Goal: Task Accomplishment & Management: Manage account settings

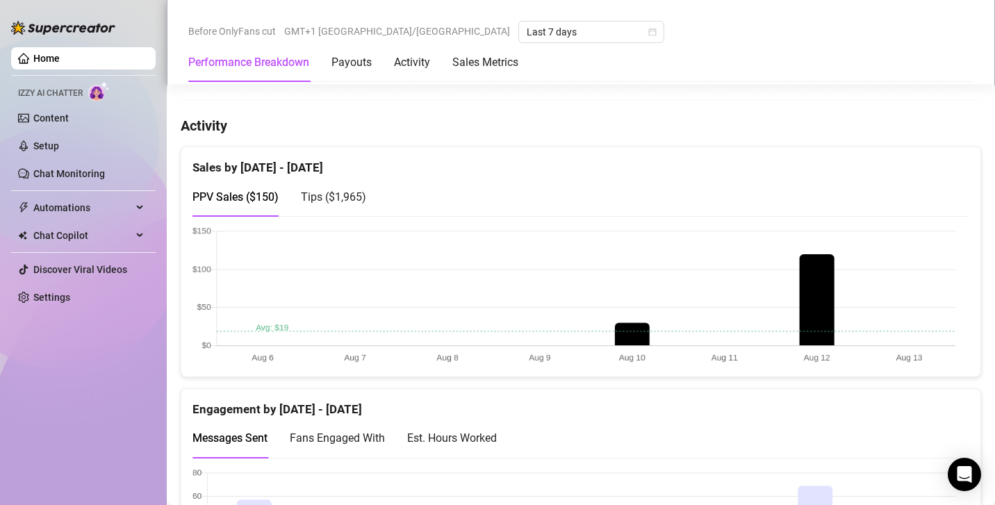
scroll to position [655, 0]
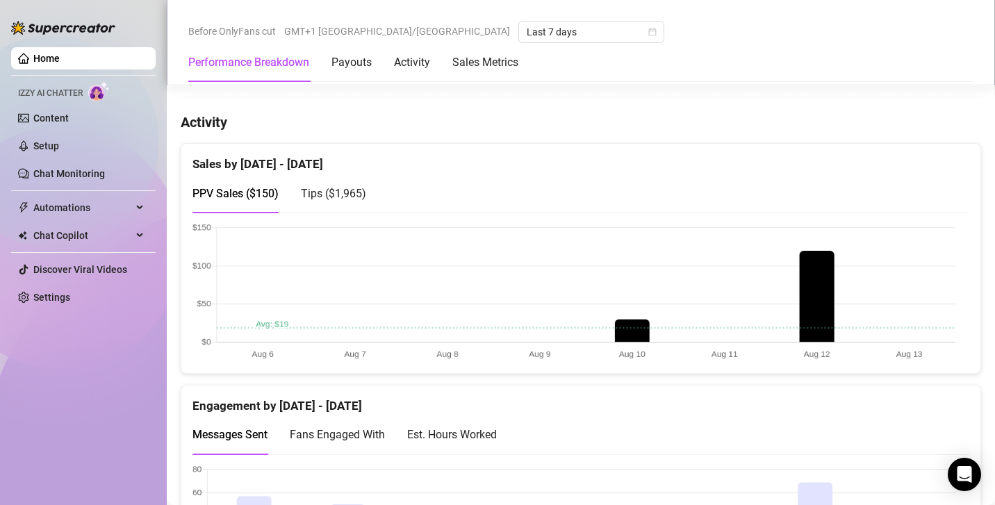
click at [338, 192] on span "Tips ( $1,965 )" at bounding box center [333, 193] width 65 height 13
click at [235, 187] on span "PPV Sales ( $150 )" at bounding box center [235, 193] width 86 height 13
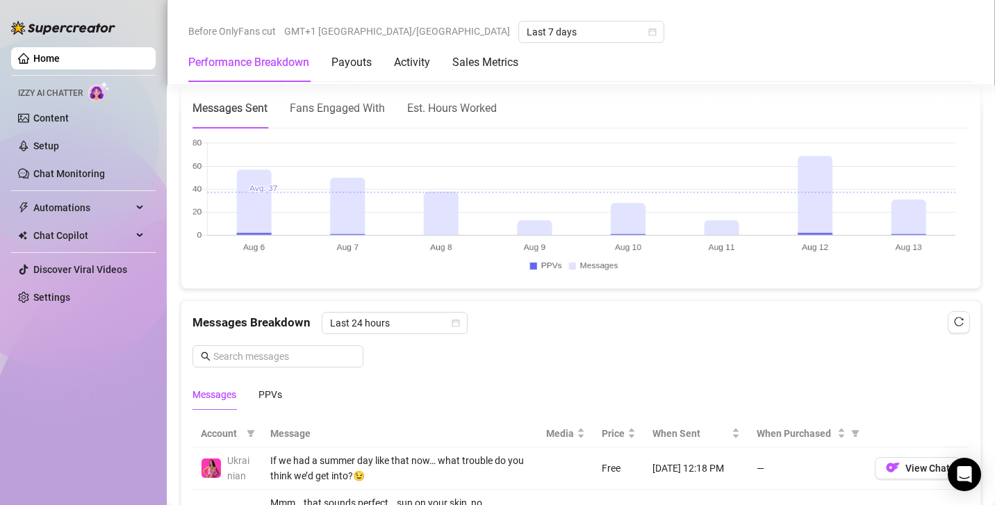
scroll to position [922, 0]
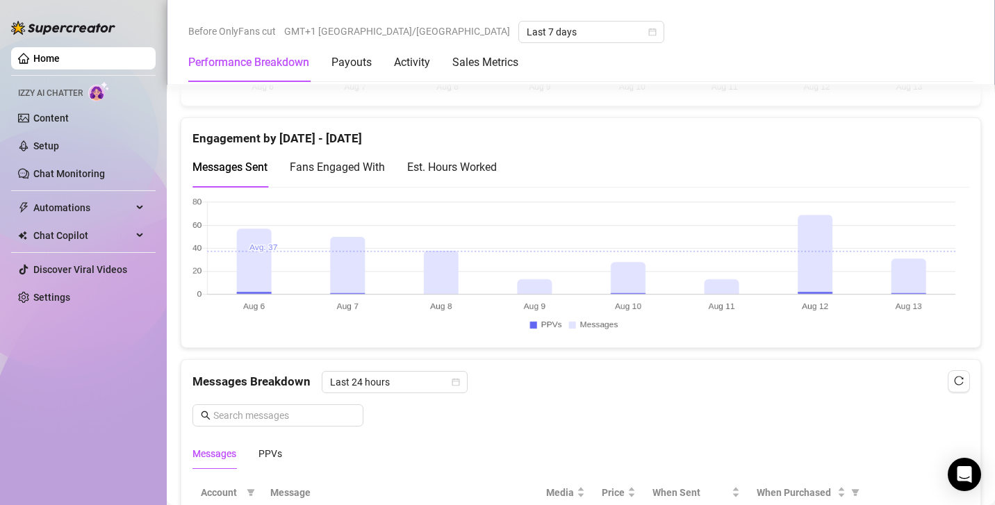
click at [335, 160] on span "Fans Engaged With" at bounding box center [337, 166] width 95 height 13
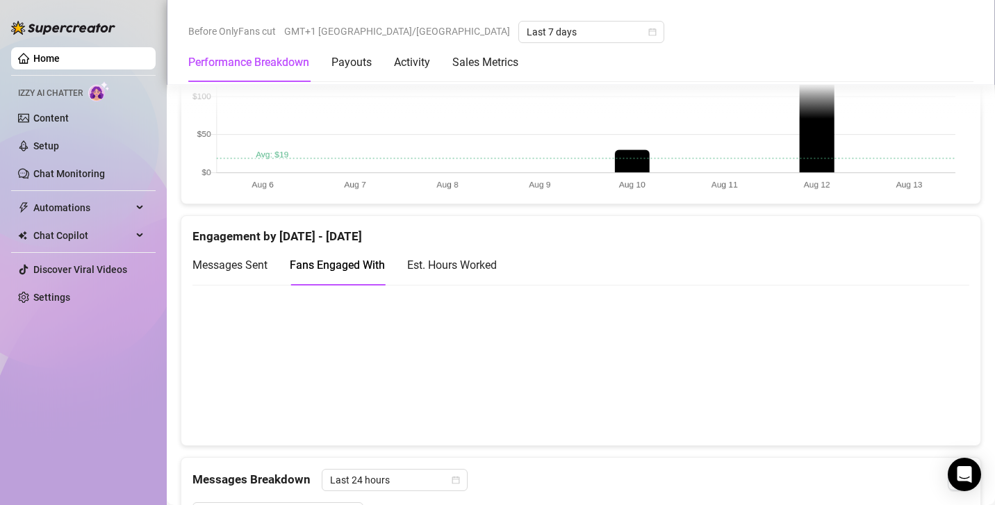
scroll to position [826, 0]
click at [462, 259] on div "Est. Hours Worked" at bounding box center [452, 263] width 90 height 17
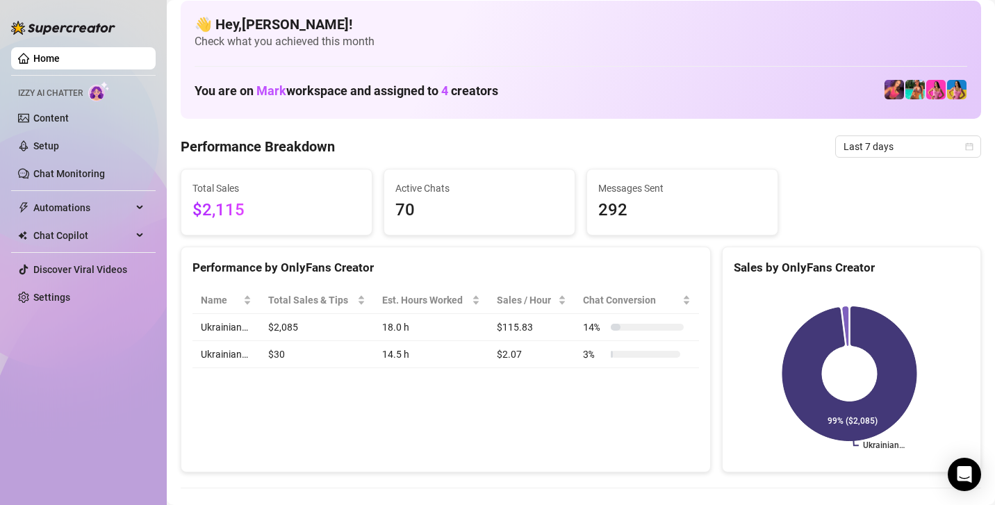
scroll to position [0, 0]
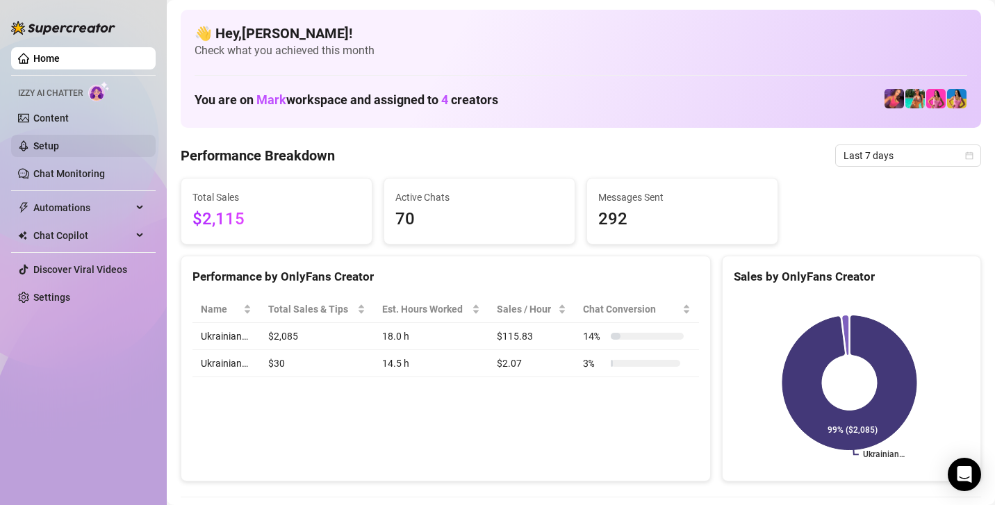
click at [59, 145] on link "Setup" at bounding box center [46, 145] width 26 height 11
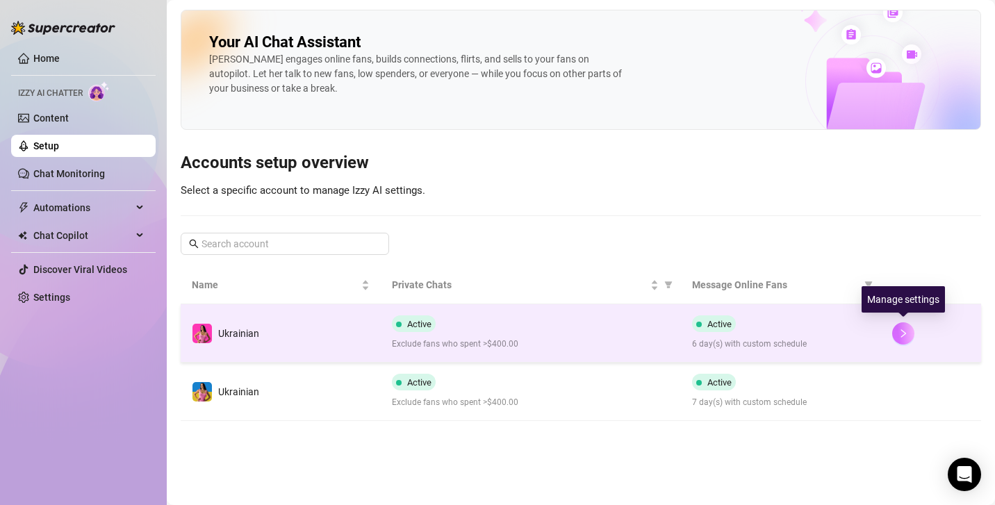
click at [901, 335] on icon "right" at bounding box center [903, 334] width 10 height 10
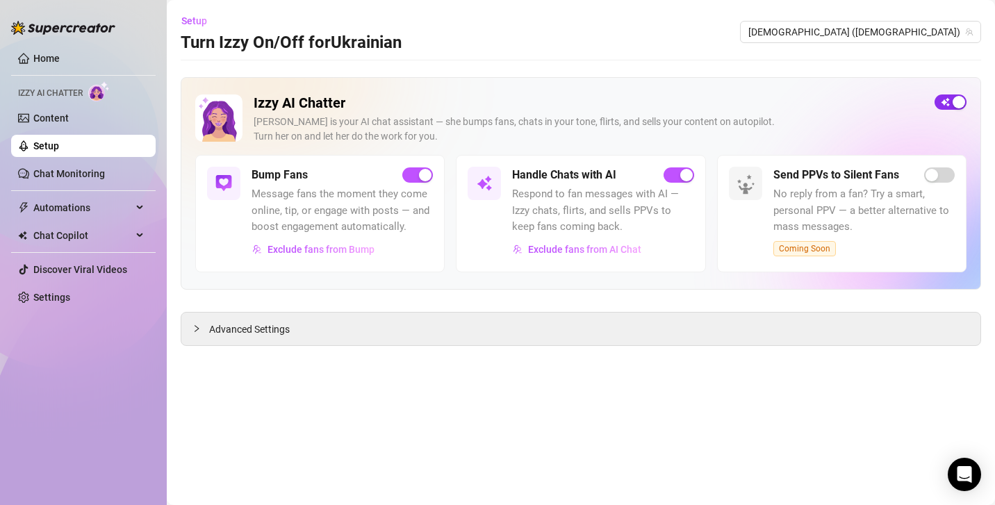
click at [949, 105] on span "button" at bounding box center [950, 101] width 32 height 15
